Goal: Information Seeking & Learning: Learn about a topic

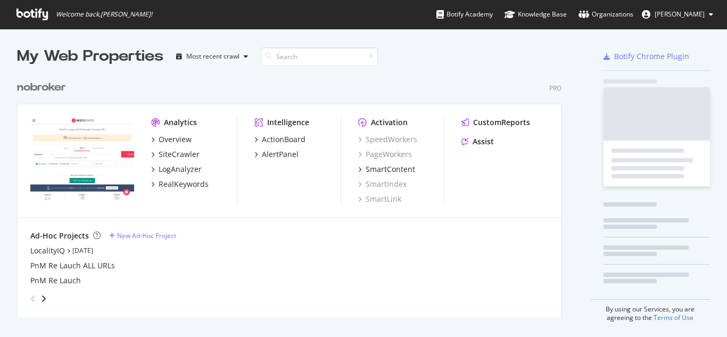
scroll to position [242, 545]
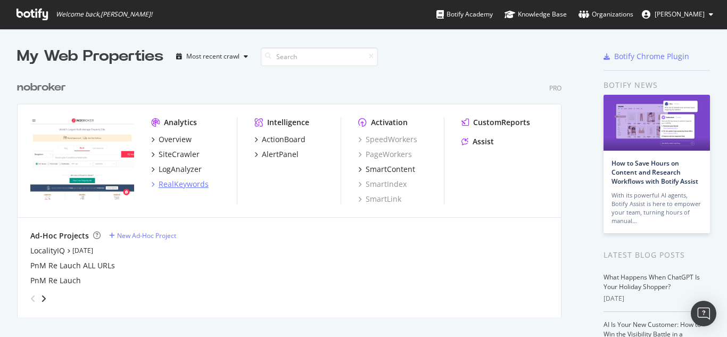
click at [183, 184] on div "RealKeywords" at bounding box center [184, 184] width 50 height 11
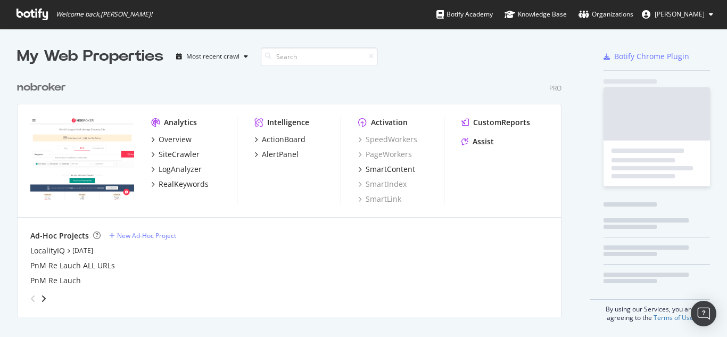
scroll to position [329, 711]
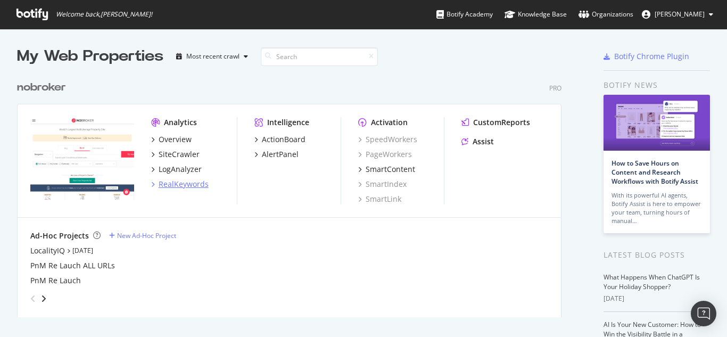
click at [189, 187] on div "RealKeywords" at bounding box center [184, 184] width 50 height 11
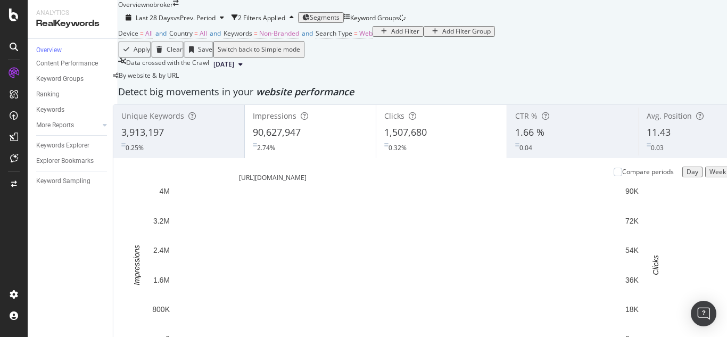
scroll to position [798, 0]
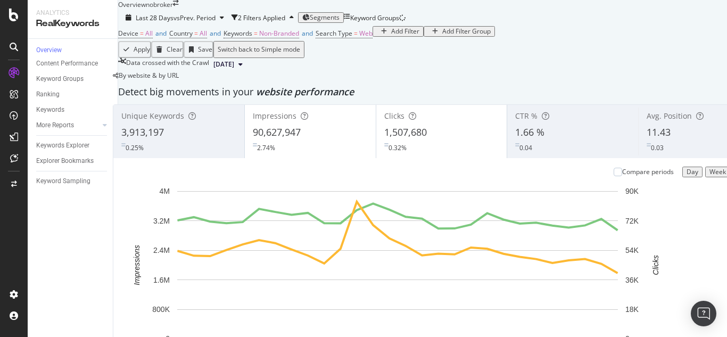
click at [339, 13] on span "Segments" at bounding box center [325, 17] width 30 height 9
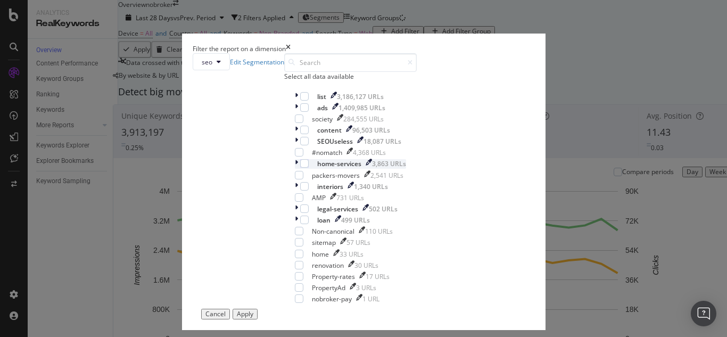
click at [295, 168] on icon "modal" at bounding box center [296, 163] width 3 height 9
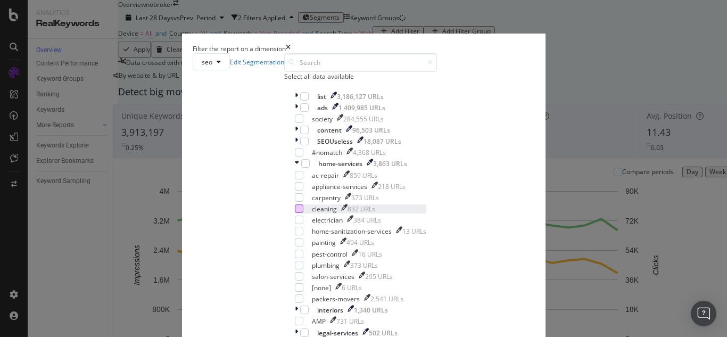
click at [295, 213] on div "modal" at bounding box center [299, 208] width 9 height 9
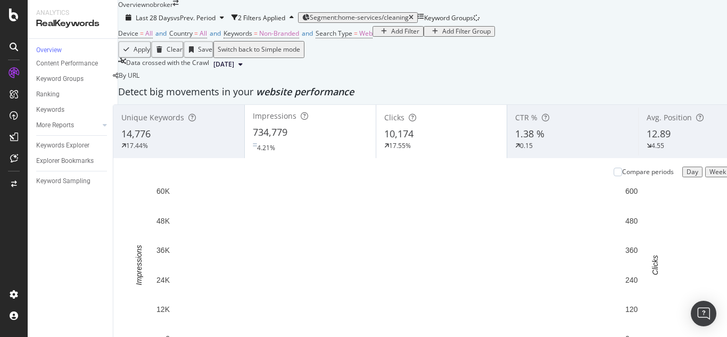
scroll to position [698, 0]
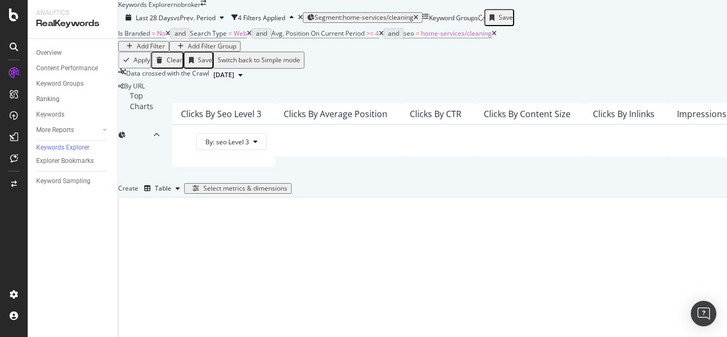
click at [384, 37] on icon at bounding box center [381, 33] width 5 height 6
click at [170, 37] on icon at bounding box center [167, 33] width 5 height 6
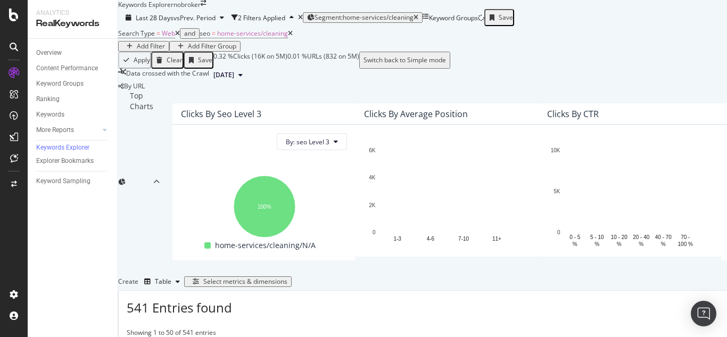
scroll to position [199, 0]
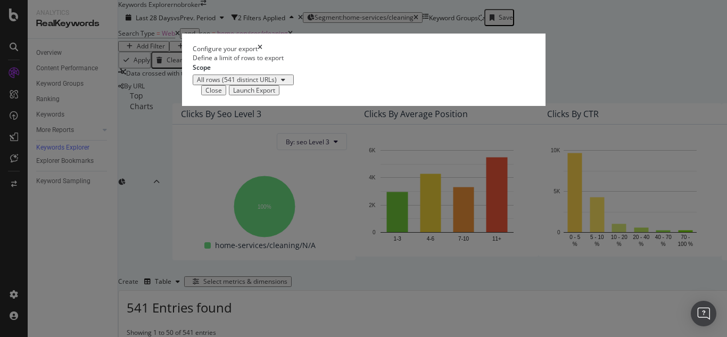
click at [275, 94] on div "Launch Export" at bounding box center [254, 90] width 42 height 7
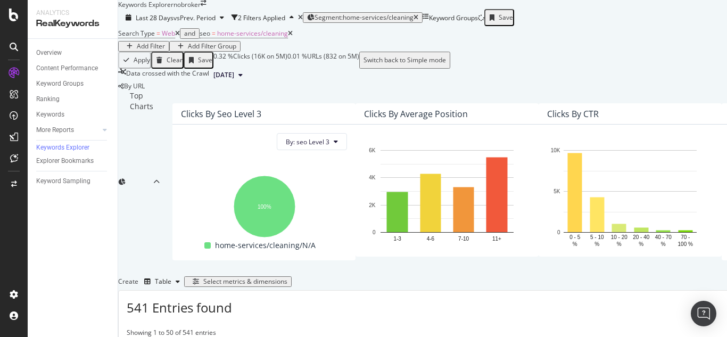
scroll to position [0, 0]
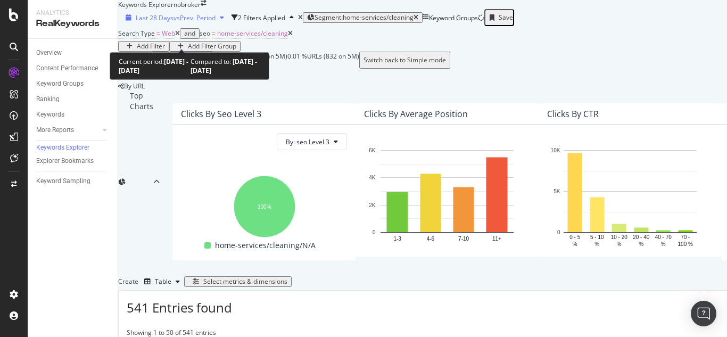
click at [178, 22] on span "vs Prev. Period" at bounding box center [194, 17] width 42 height 9
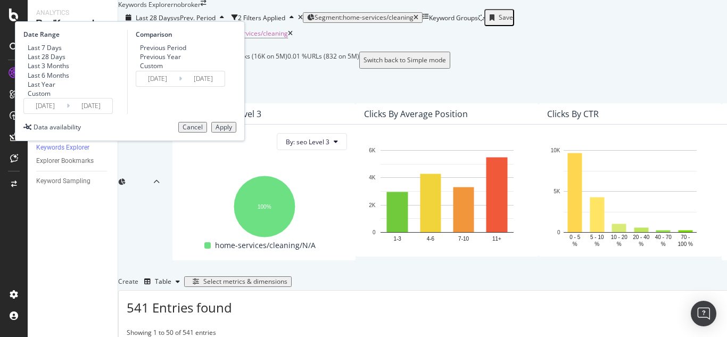
click at [23, 98] on div "Custom" at bounding box center [23, 93] width 0 height 9
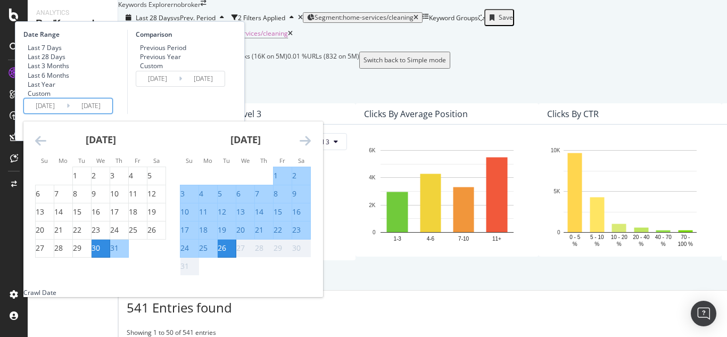
click at [67, 113] on input "2025/07/30" at bounding box center [45, 105] width 43 height 15
click at [159, 167] on div "July 2025" at bounding box center [100, 143] width 131 height 45
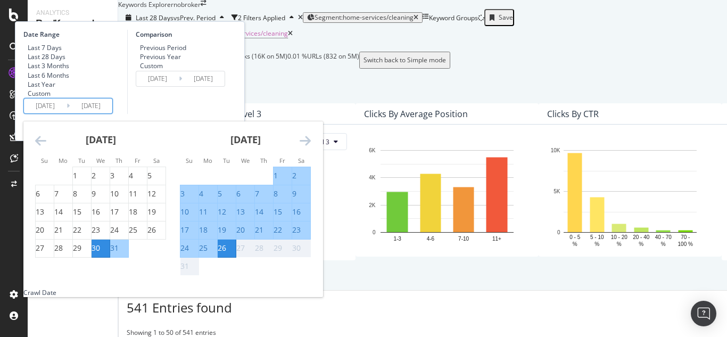
click at [159, 167] on div "July 2025" at bounding box center [100, 143] width 131 height 45
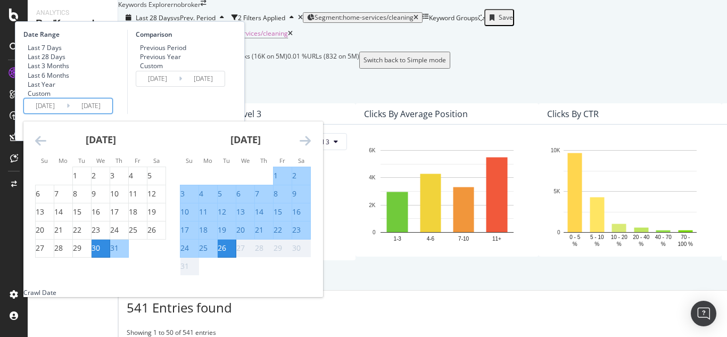
click at [46, 147] on icon "Move backward to switch to the previous month." at bounding box center [40, 140] width 11 height 13
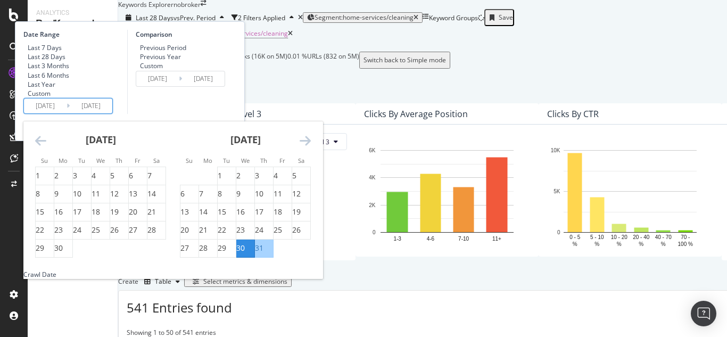
click at [46, 147] on icon "Move backward to switch to the previous month." at bounding box center [40, 140] width 11 height 13
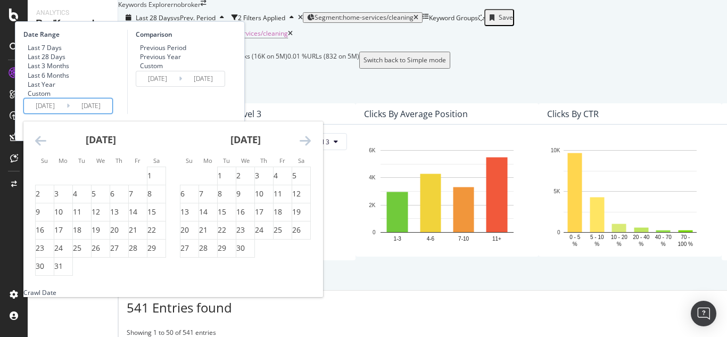
click at [46, 147] on icon "Move backward to switch to the previous month." at bounding box center [40, 140] width 11 height 13
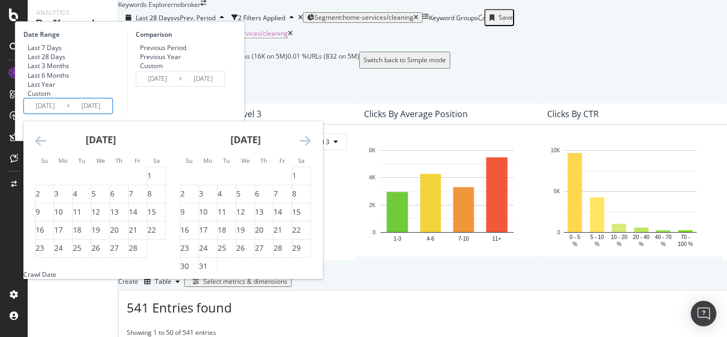
click at [46, 147] on icon "Move backward to switch to the previous month." at bounding box center [40, 140] width 11 height 13
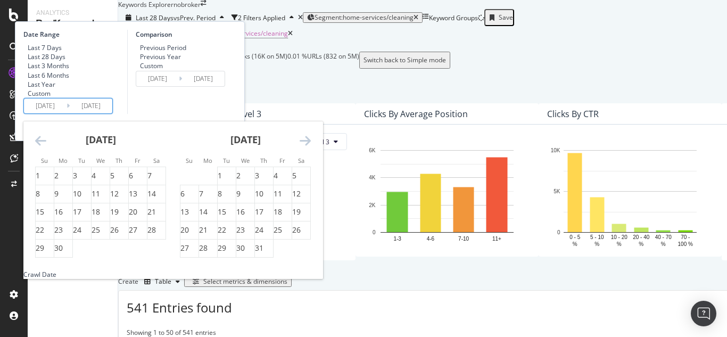
click at [46, 147] on icon "Move backward to switch to the previous month." at bounding box center [40, 140] width 11 height 13
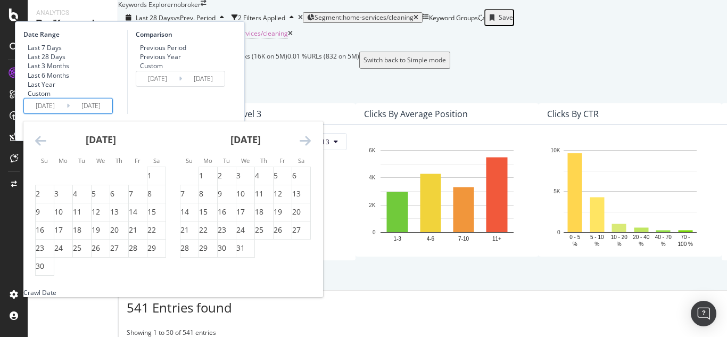
click at [46, 147] on icon "Move backward to switch to the previous month." at bounding box center [40, 140] width 11 height 13
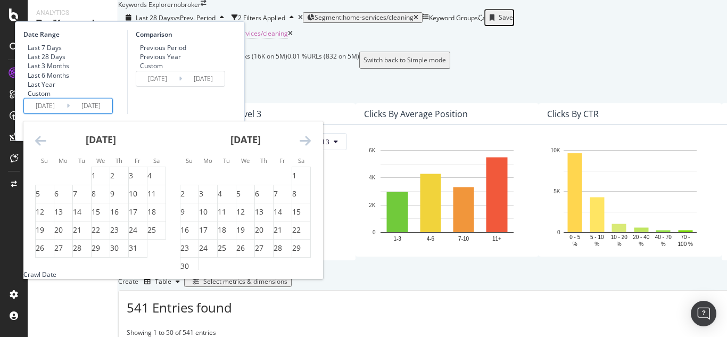
click at [46, 147] on icon "Move backward to switch to the previous month." at bounding box center [40, 140] width 11 height 13
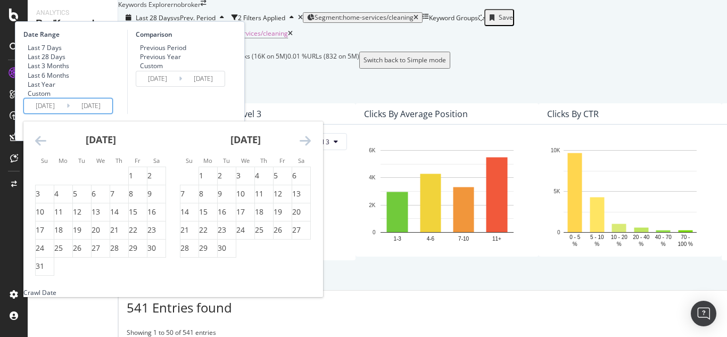
click at [46, 147] on icon "Move backward to switch to the previous month." at bounding box center [40, 140] width 11 height 13
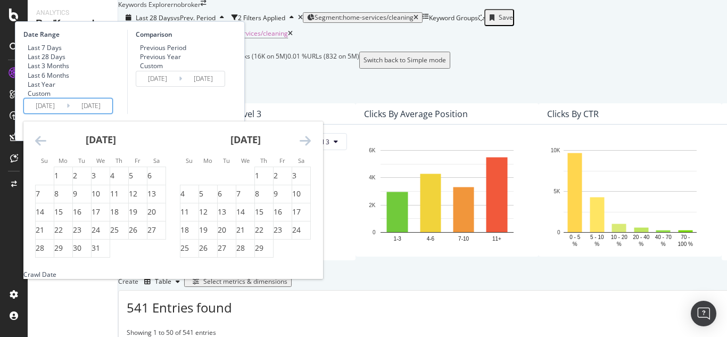
click at [46, 147] on icon "Move backward to switch to the previous month." at bounding box center [40, 140] width 11 height 13
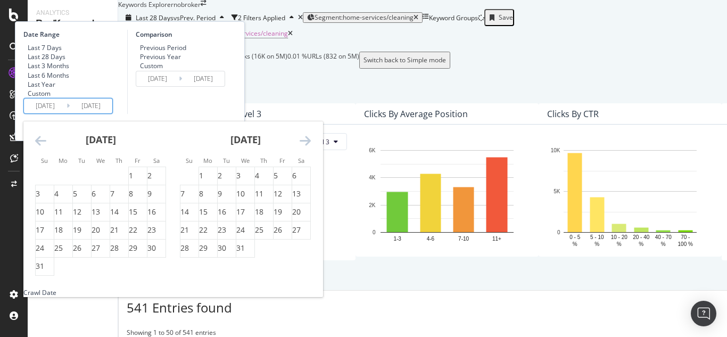
click at [46, 147] on icon "Move backward to switch to the previous month." at bounding box center [40, 140] width 11 height 13
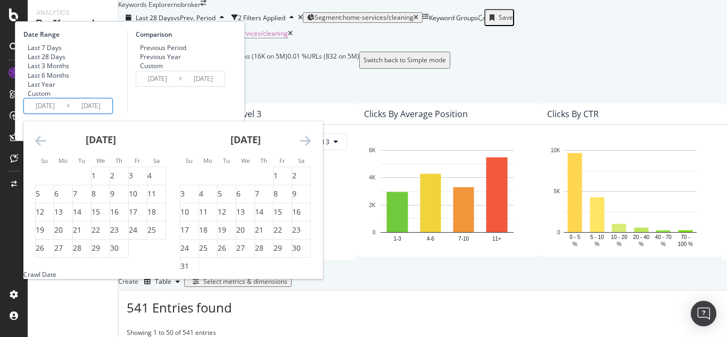
click at [46, 147] on icon "Move backward to switch to the previous month." at bounding box center [40, 140] width 11 height 13
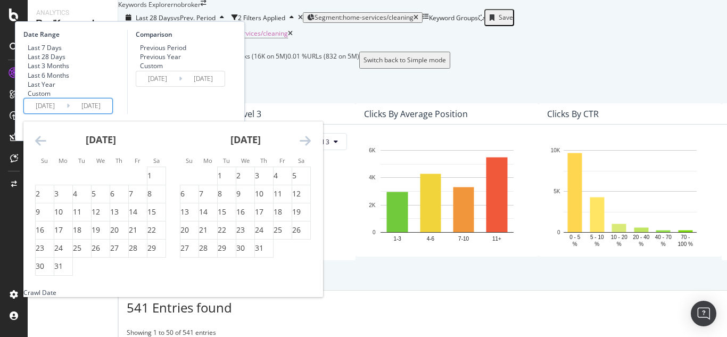
click at [46, 147] on icon "Move backward to switch to the previous month." at bounding box center [40, 140] width 11 height 13
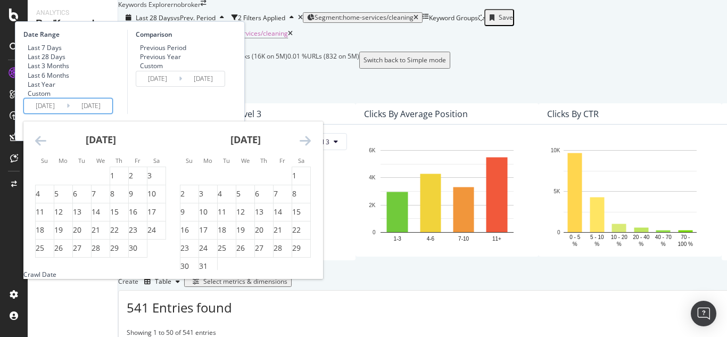
click at [46, 147] on icon "Move backward to switch to the previous month." at bounding box center [40, 140] width 11 height 13
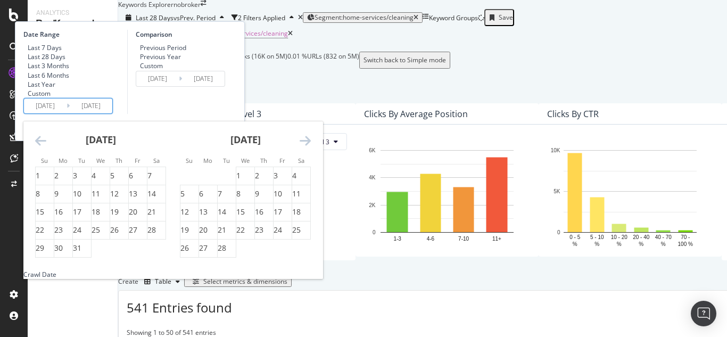
click at [46, 147] on icon "Move backward to switch to the previous month." at bounding box center [40, 140] width 11 height 13
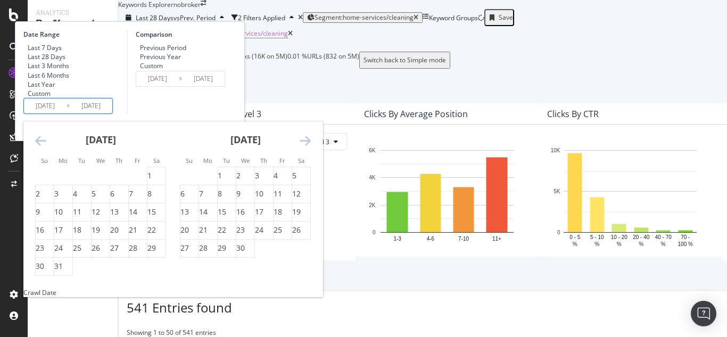
click at [46, 147] on icon "Move backward to switch to the previous month." at bounding box center [40, 140] width 11 height 13
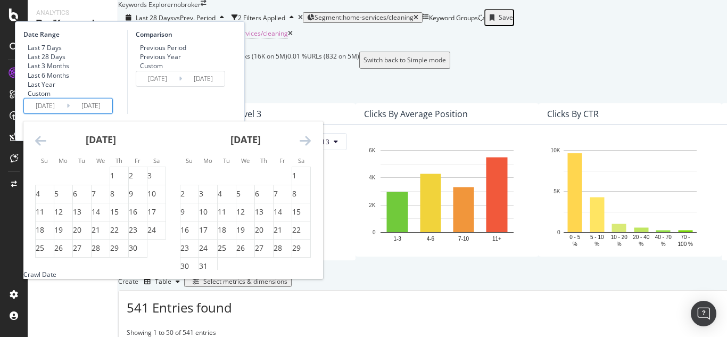
click at [46, 147] on icon "Move backward to switch to the previous month." at bounding box center [40, 140] width 11 height 13
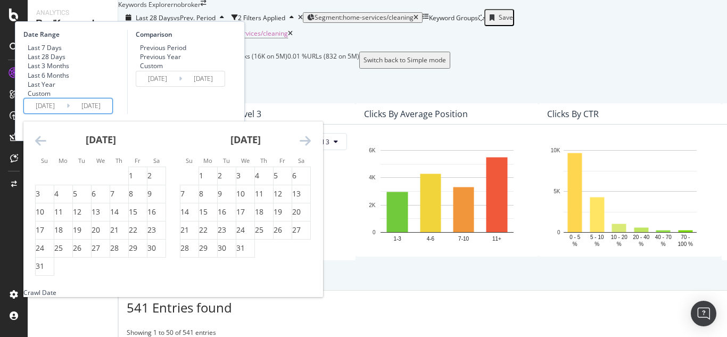
click at [46, 147] on icon "Move backward to switch to the previous month." at bounding box center [40, 140] width 11 height 13
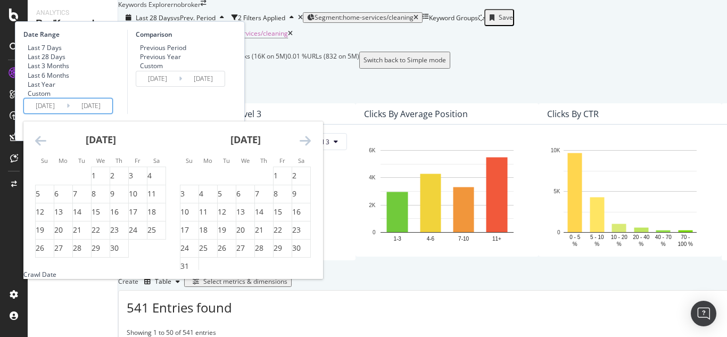
click at [46, 147] on icon "Move backward to switch to the previous month." at bounding box center [40, 140] width 11 height 13
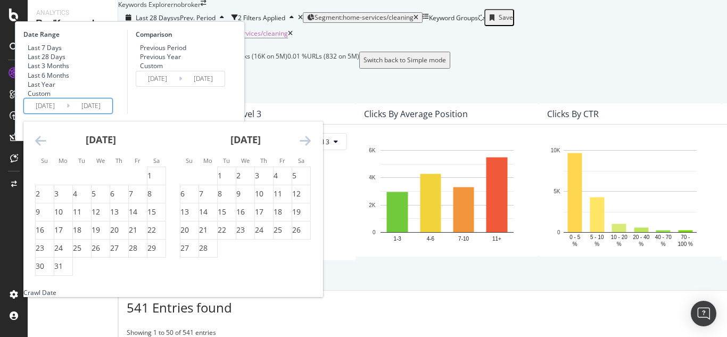
click at [46, 147] on icon "Move backward to switch to the previous month." at bounding box center [40, 140] width 11 height 13
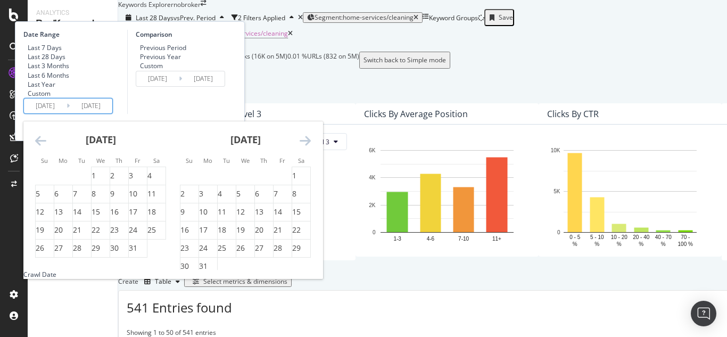
click at [46, 147] on icon "Move backward to switch to the previous month." at bounding box center [40, 140] width 11 height 13
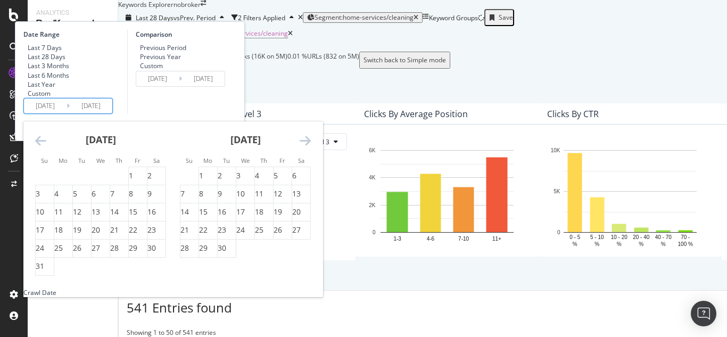
click at [46, 147] on icon "Move backward to switch to the previous month." at bounding box center [40, 140] width 11 height 13
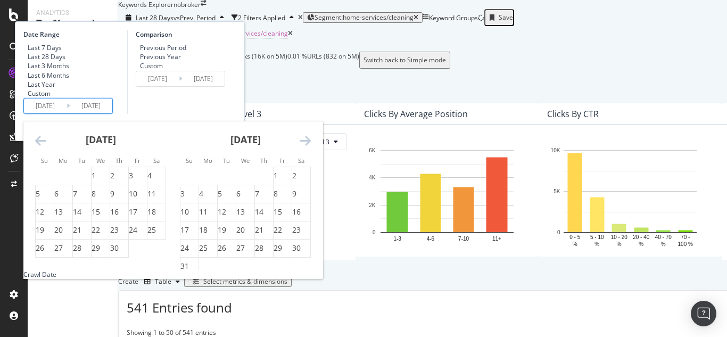
click at [46, 147] on icon "Move backward to switch to the previous month." at bounding box center [40, 140] width 11 height 13
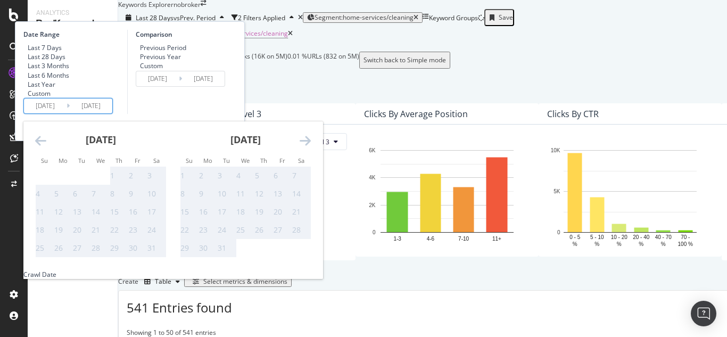
click at [46, 147] on icon "Move backward to switch to the previous month." at bounding box center [40, 140] width 11 height 13
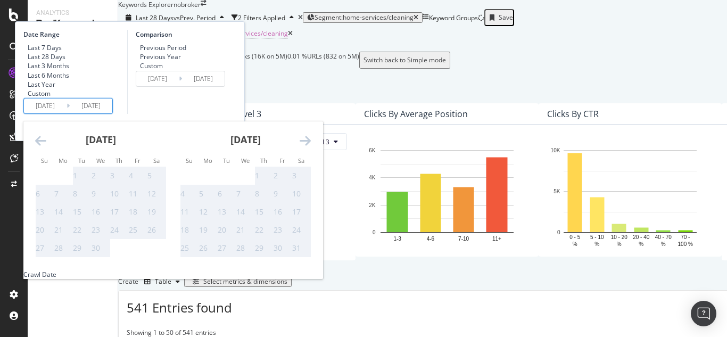
click at [311, 147] on icon "Move forward to switch to the next month." at bounding box center [305, 140] width 11 height 13
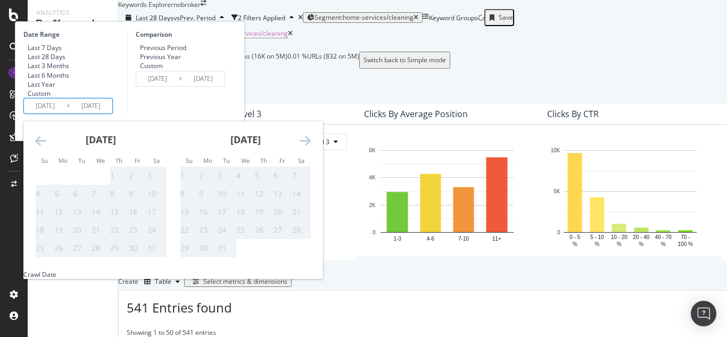
click at [311, 147] on icon "Move forward to switch to the next month." at bounding box center [305, 140] width 11 height 13
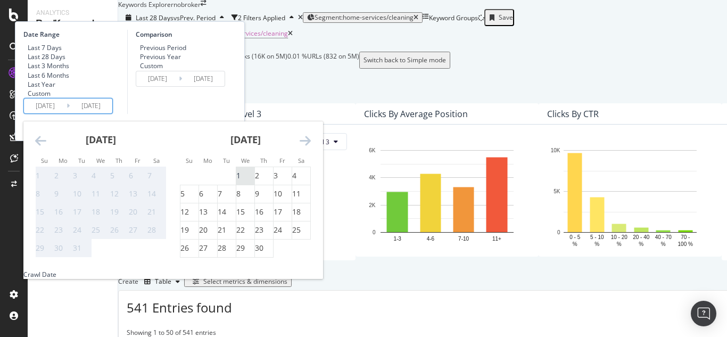
click at [241, 181] on div "1" at bounding box center [238, 175] width 4 height 11
type input "2021/09/01"
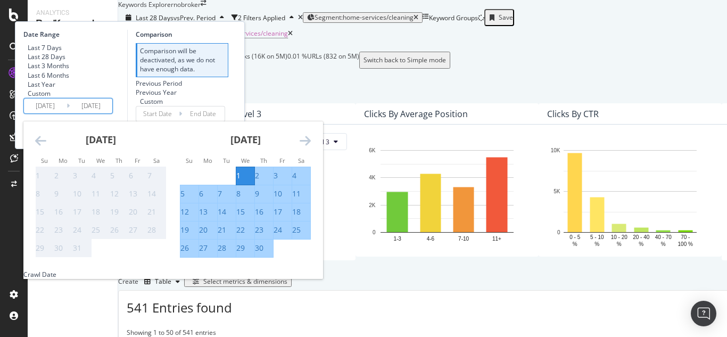
click at [228, 122] on div "Comparison Comparison will be deactivated, as we do not have enough data. Previ…" at bounding box center [177, 76] width 101 height 92
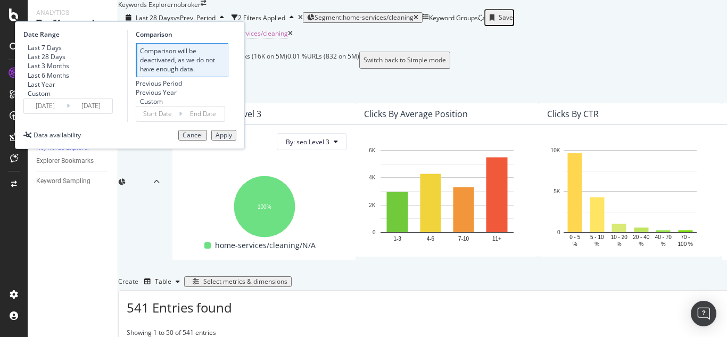
click at [232, 139] on div "Apply" at bounding box center [224, 134] width 16 height 7
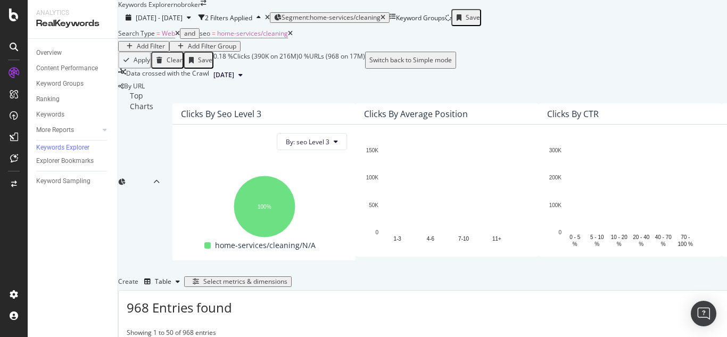
scroll to position [213, 0]
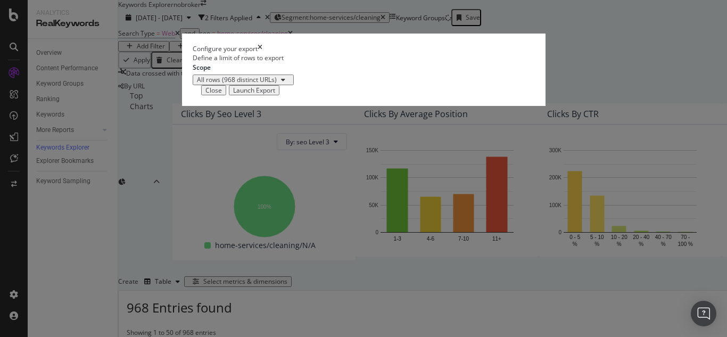
click at [275, 94] on div "Launch Export" at bounding box center [254, 90] width 42 height 7
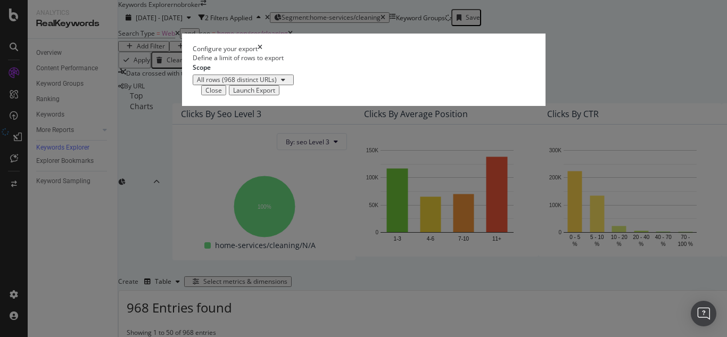
click at [275, 94] on div "Launch Export" at bounding box center [254, 90] width 42 height 7
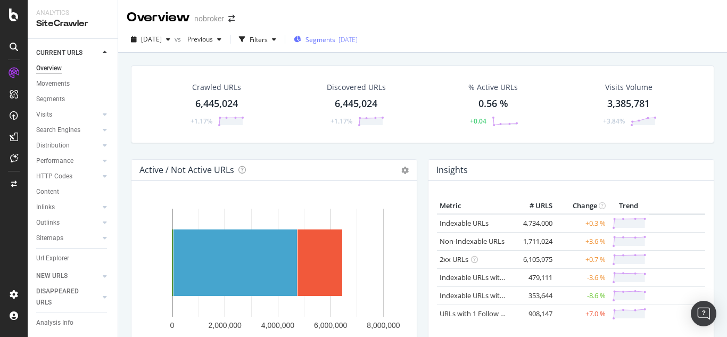
click at [338, 32] on div "Segments 2025-08-19" at bounding box center [326, 39] width 64 height 16
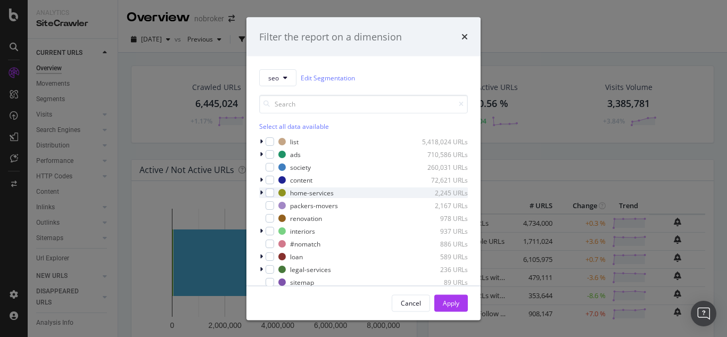
click at [261, 191] on icon "modal" at bounding box center [261, 192] width 3 height 6
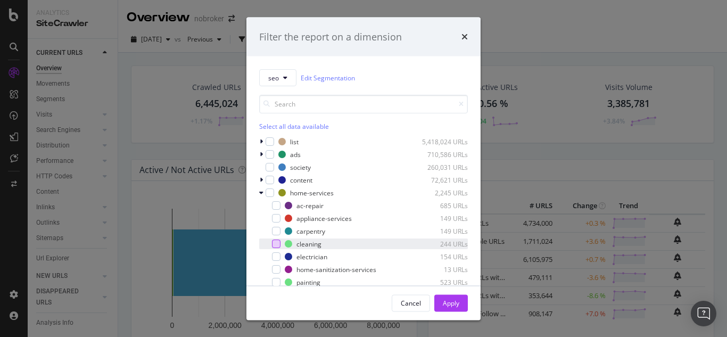
click at [278, 244] on div "modal" at bounding box center [276, 243] width 9 height 9
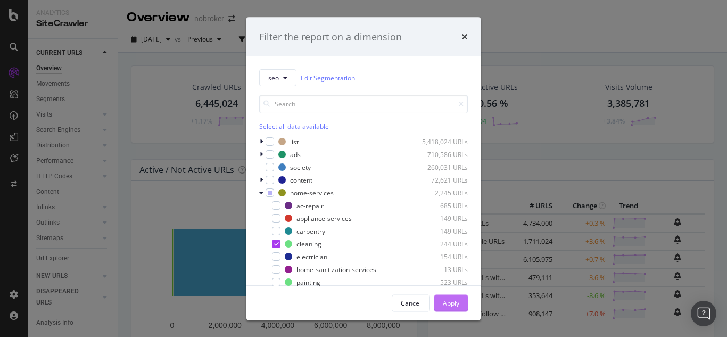
click at [452, 307] on div "Apply" at bounding box center [451, 302] width 16 height 9
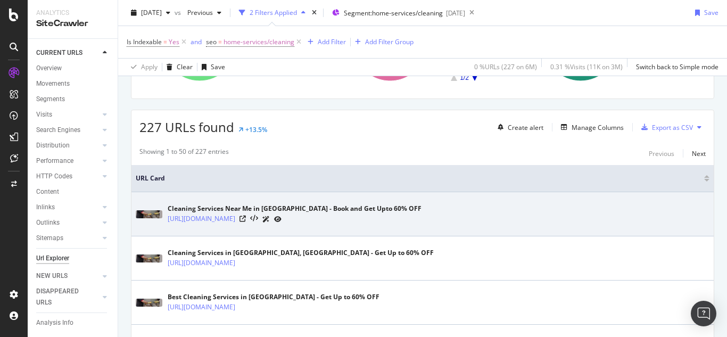
scroll to position [160, 0]
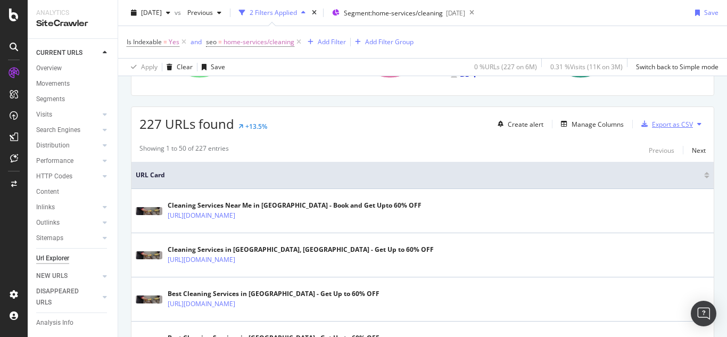
click at [653, 120] on div "Export as CSV" at bounding box center [672, 124] width 41 height 9
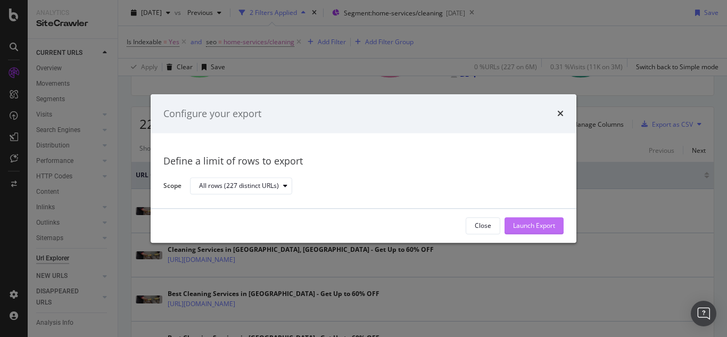
click at [528, 225] on div "Launch Export" at bounding box center [534, 225] width 42 height 9
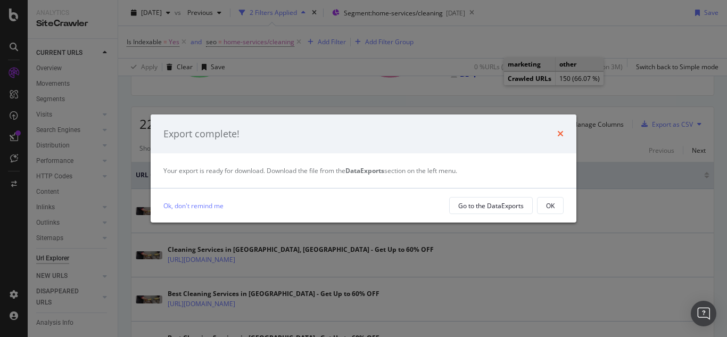
click at [561, 134] on icon "times" at bounding box center [560, 133] width 6 height 9
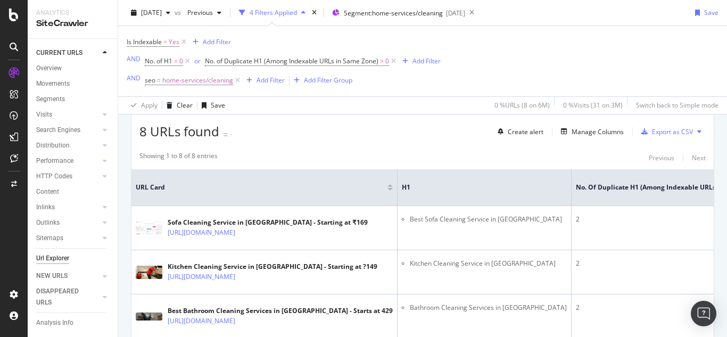
scroll to position [191, 0]
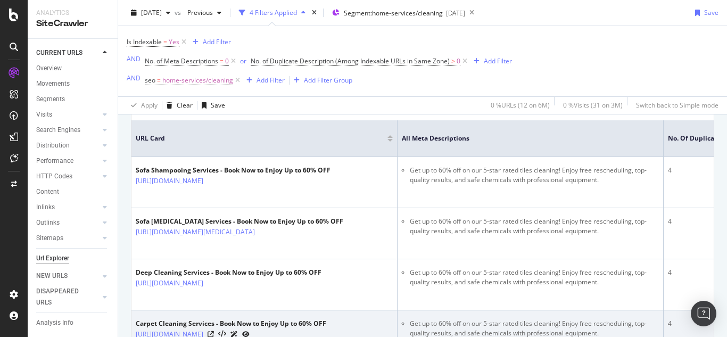
scroll to position [239, 0]
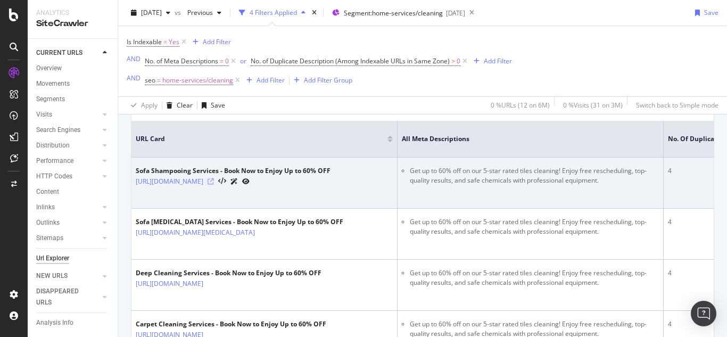
click at [214, 180] on icon at bounding box center [211, 181] width 6 height 6
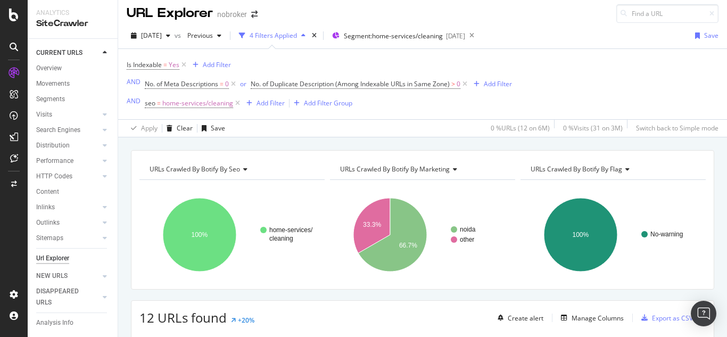
scroll to position [0, 0]
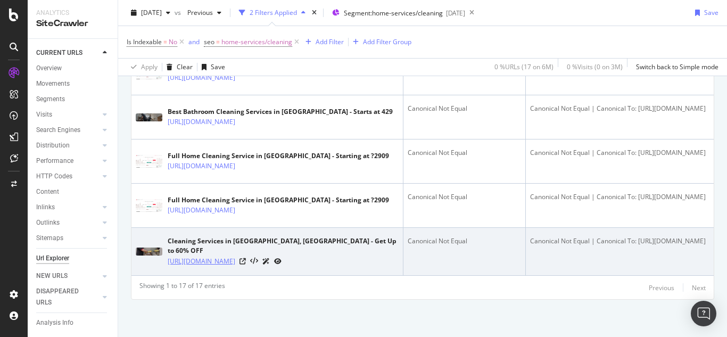
scroll to position [956, 0]
